Goal: Task Accomplishment & Management: Manage account settings

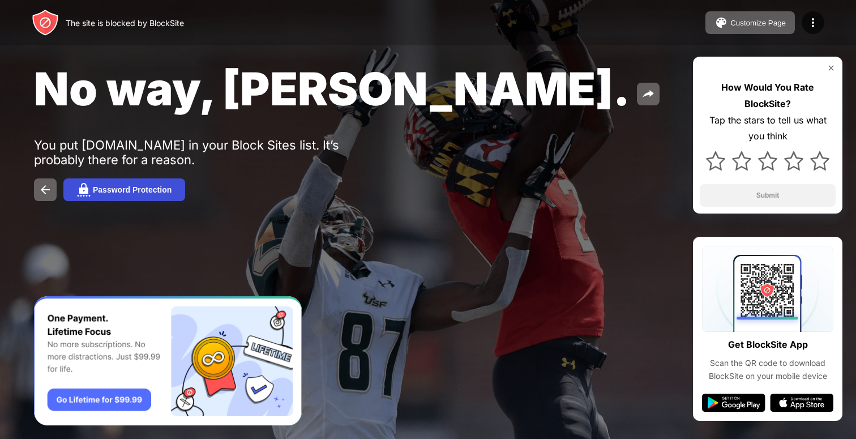
click at [165, 193] on div "Password Protection" at bounding box center [132, 189] width 79 height 9
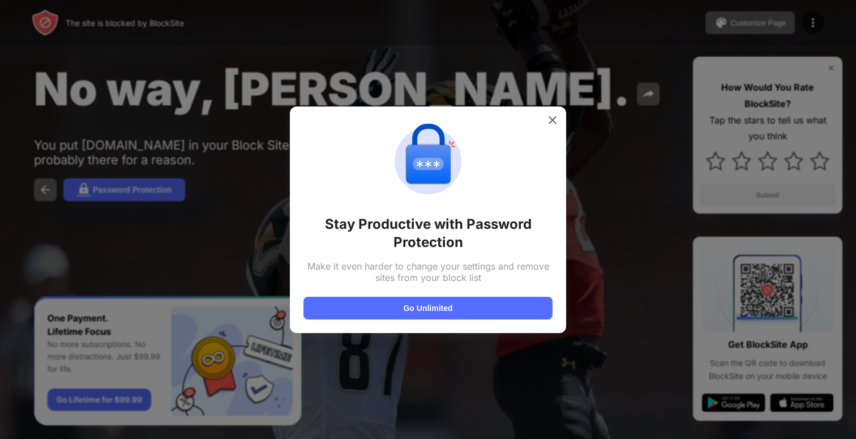
click at [552, 130] on div "Stay Productive with Password Protection Make it even harder to change your set…" at bounding box center [428, 219] width 249 height 199
click at [546, 135] on div "Stay Productive with Password Protection Make it even harder to change your set…" at bounding box center [428, 219] width 249 height 199
click at [553, 123] on img at bounding box center [552, 119] width 11 height 11
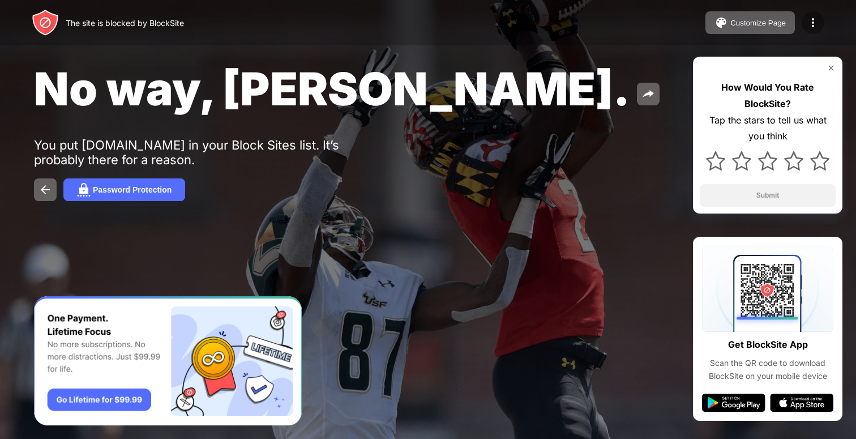
click at [813, 27] on img at bounding box center [813, 23] width 14 height 14
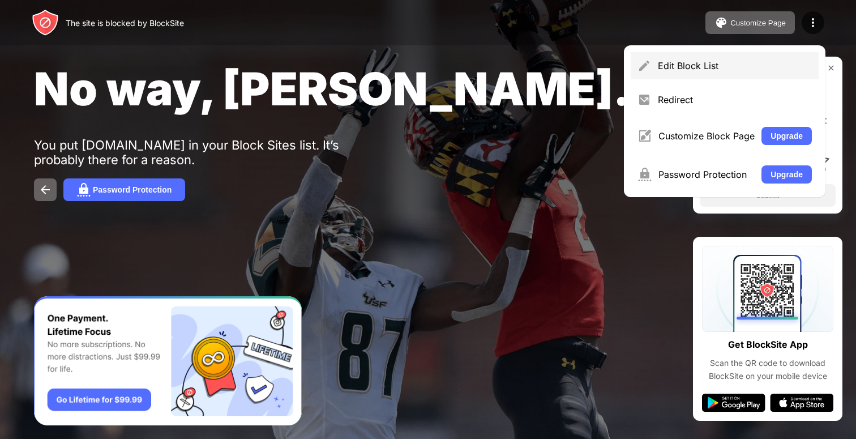
click at [723, 57] on div "Edit Block List" at bounding box center [725, 65] width 188 height 27
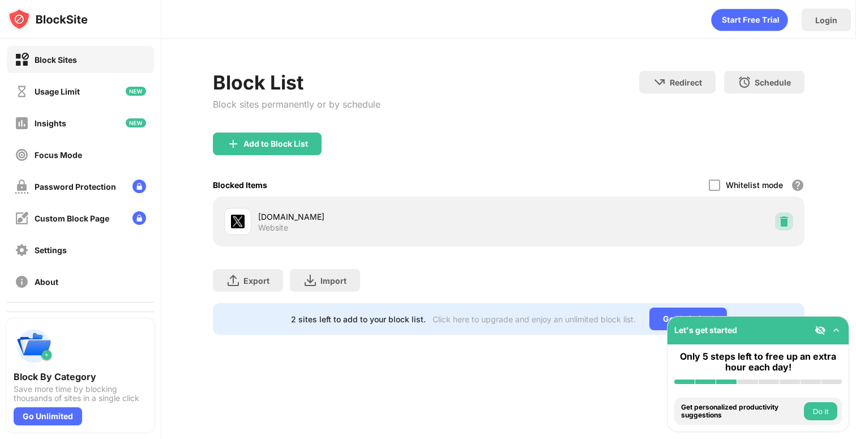
click at [785, 223] on img at bounding box center [784, 221] width 11 height 11
